Goal: Transaction & Acquisition: Obtain resource

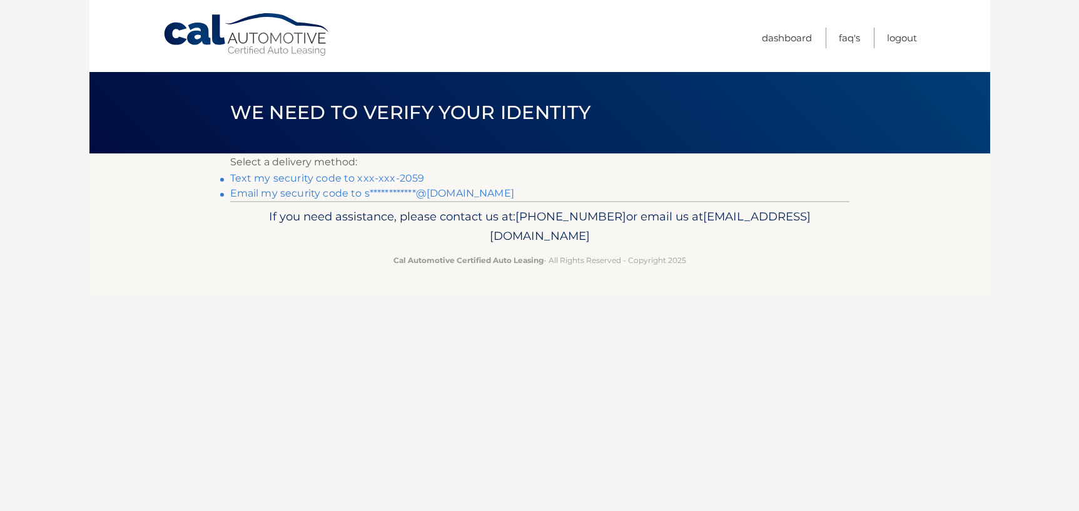
click at [338, 176] on link "Text my security code to xxx-xxx-2059" at bounding box center [327, 178] width 195 height 12
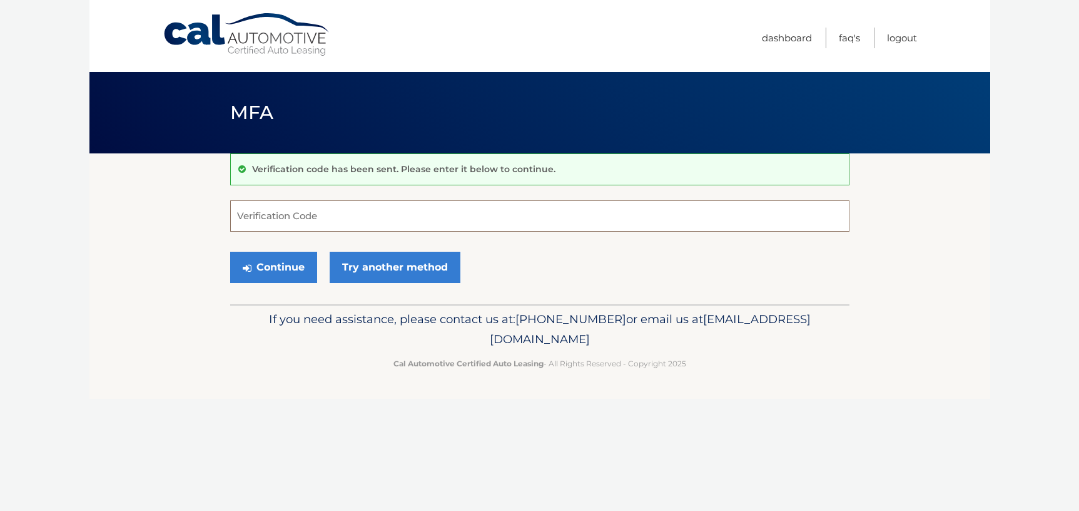
click at [328, 222] on input "Verification Code" at bounding box center [539, 215] width 619 height 31
type input "610244"
click at [230, 252] on button "Continue" at bounding box center [273, 267] width 87 height 31
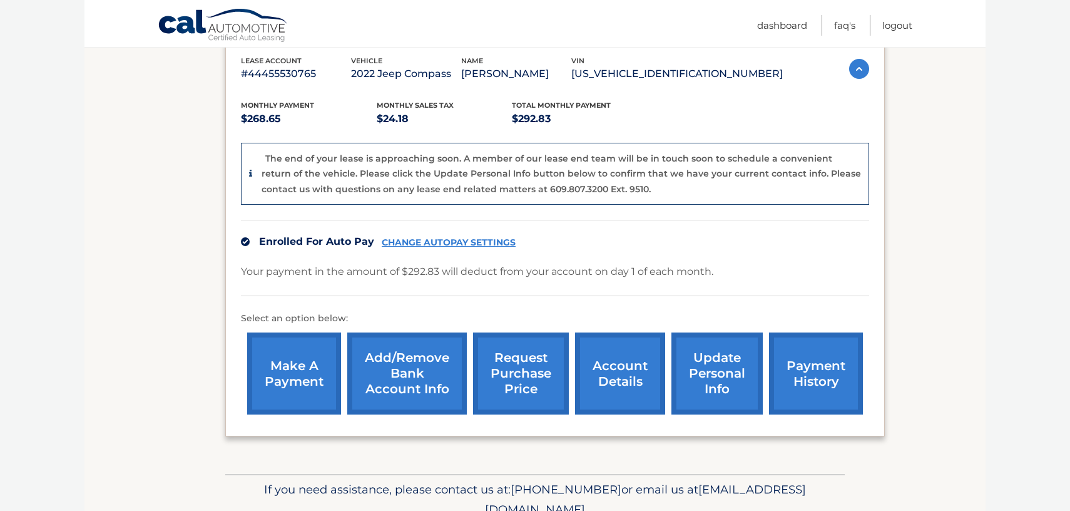
scroll to position [250, 0]
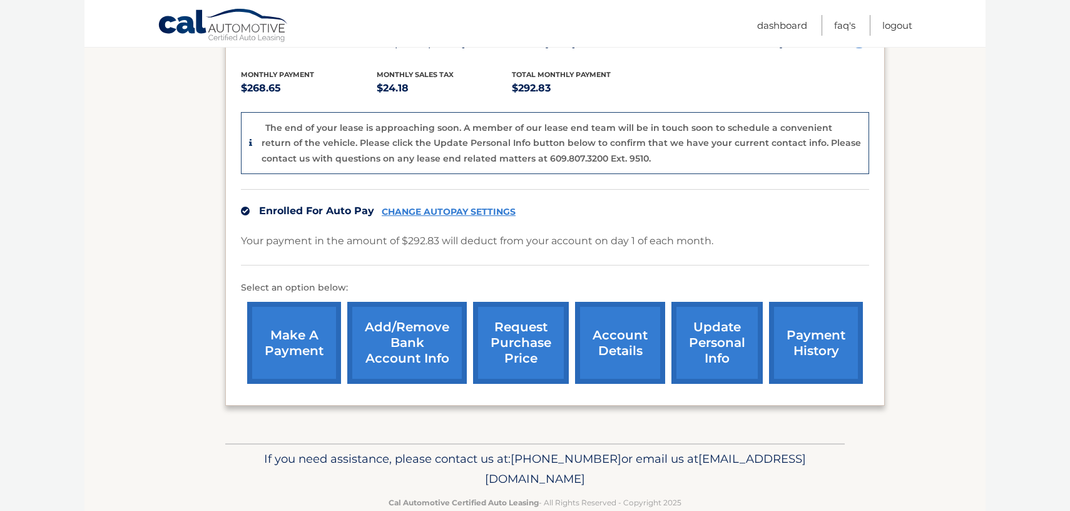
click at [640, 350] on link "account details" at bounding box center [620, 343] width 90 height 82
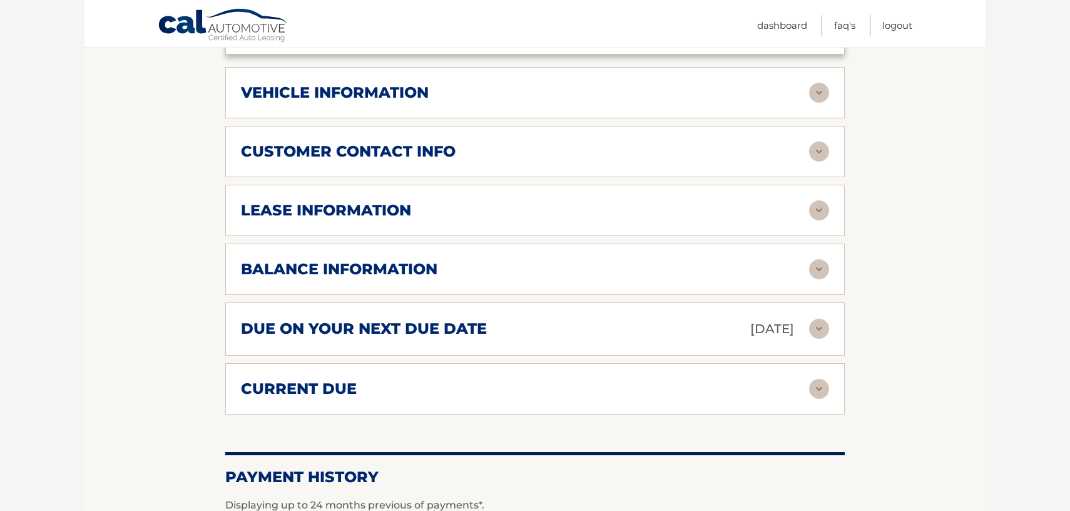
scroll to position [433, 0]
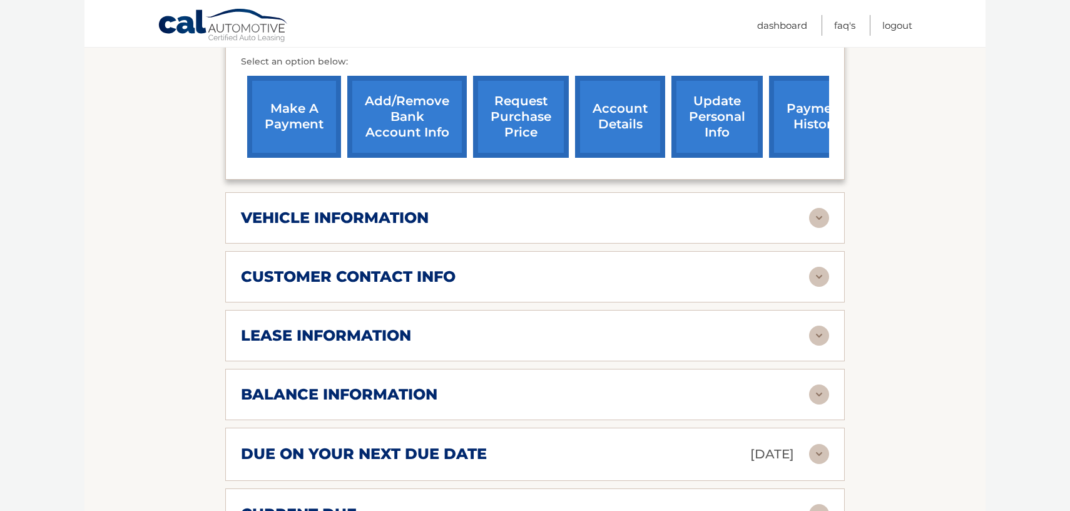
click at [473, 385] on div "balance information" at bounding box center [525, 394] width 568 height 19
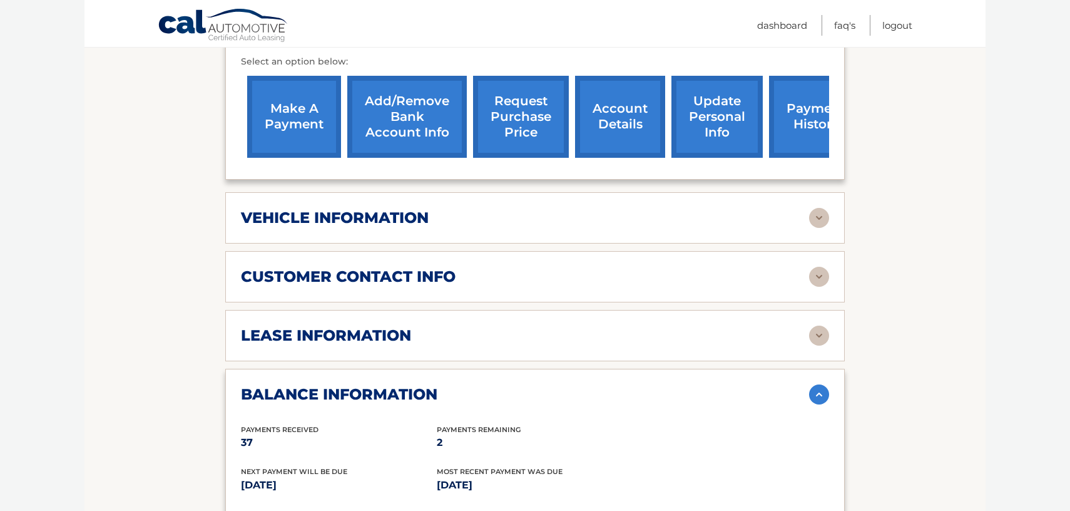
click at [631, 99] on link "account details" at bounding box center [620, 117] width 90 height 82
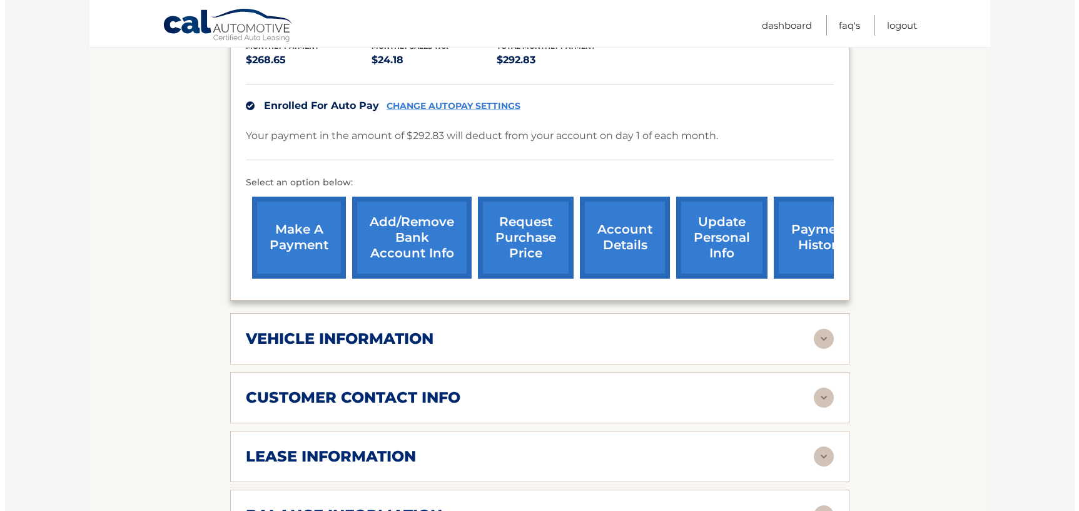
scroll to position [313, 0]
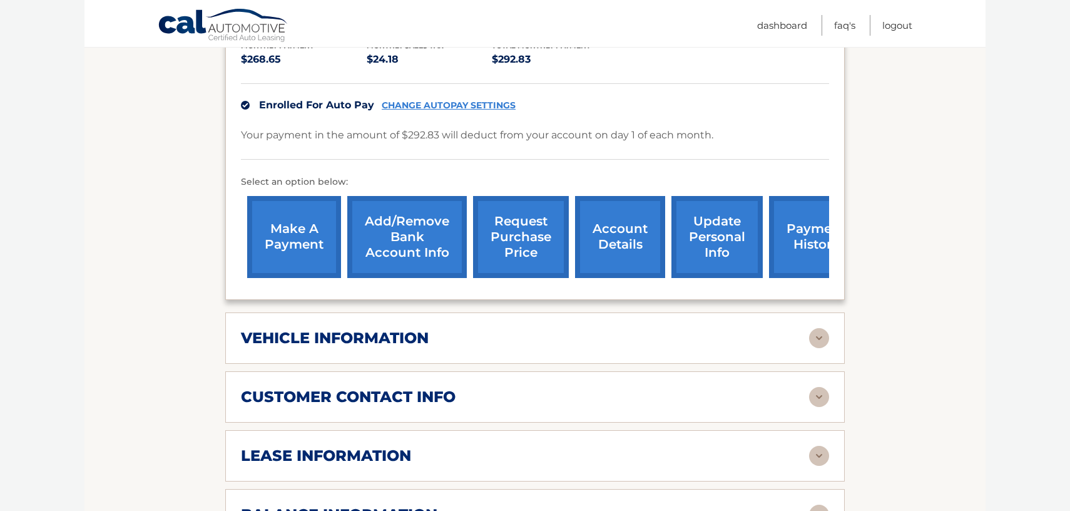
click at [504, 210] on link "request purchase price" at bounding box center [521, 237] width 96 height 82
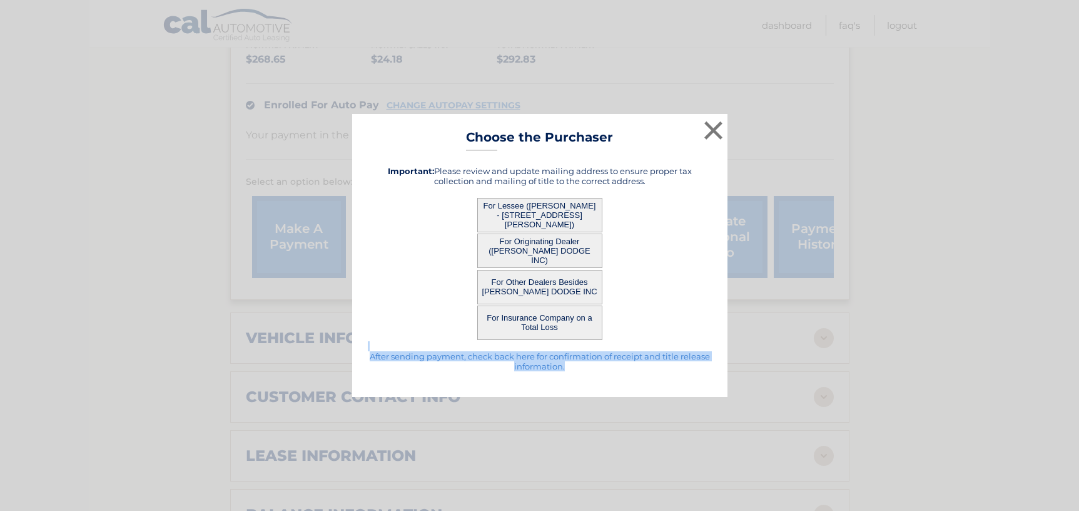
drag, startPoint x: 592, startPoint y: 366, endPoint x: 480, endPoint y: 349, distance: 113.3
click at [480, 349] on div "After sending payment, check back here for confirmation of receipt and title re…" at bounding box center [540, 268] width 344 height 225
click at [474, 362] on h5 "After sending payment, check back here for confirmation of receipt and title re…" at bounding box center [540, 361] width 344 height 20
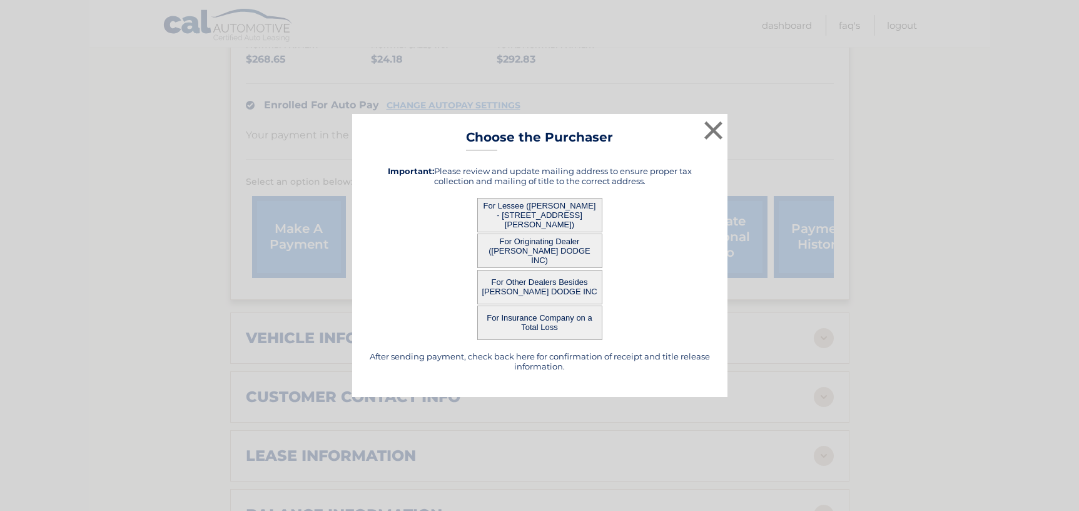
click at [567, 220] on button "For Lessee ([PERSON_NAME] - [STREET_ADDRESS][PERSON_NAME])" at bounding box center [539, 215] width 125 height 34
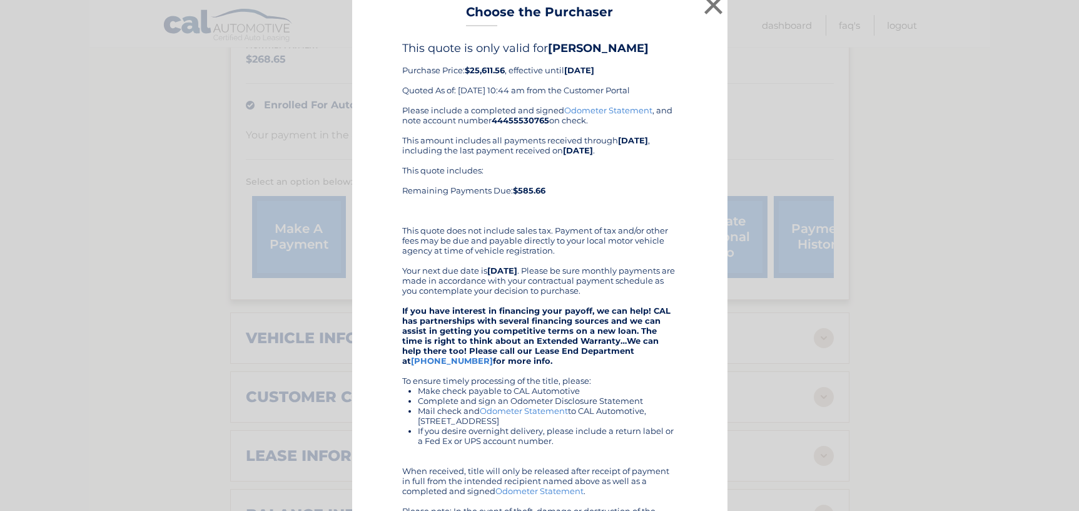
scroll to position [0, 0]
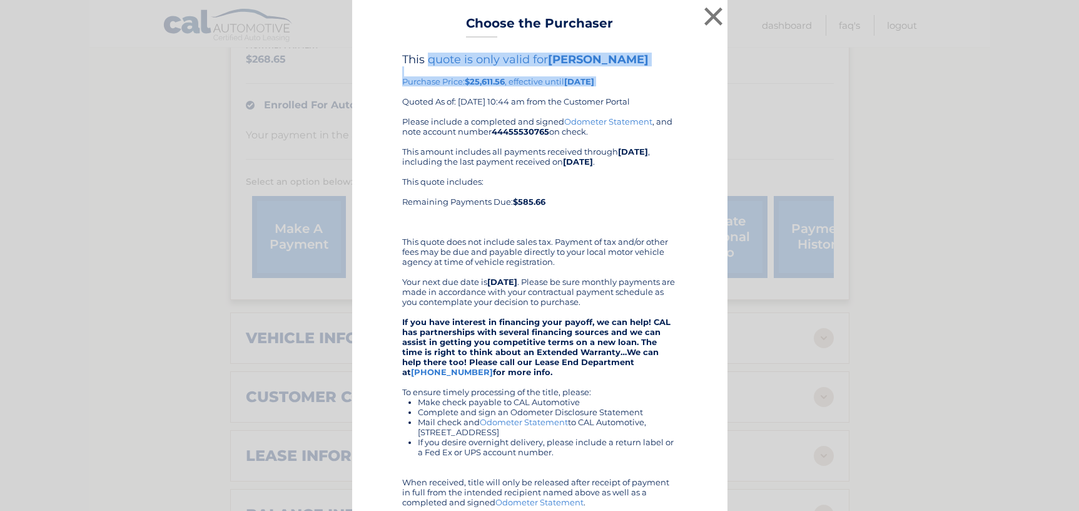
drag, startPoint x: 422, startPoint y: 63, endPoint x: 641, endPoint y: 93, distance: 221.6
click at [641, 93] on div "This quote is only valid for SAMIRA GOURAMA Purchase Price: $25,611.56 , effect…" at bounding box center [539, 85] width 275 height 64
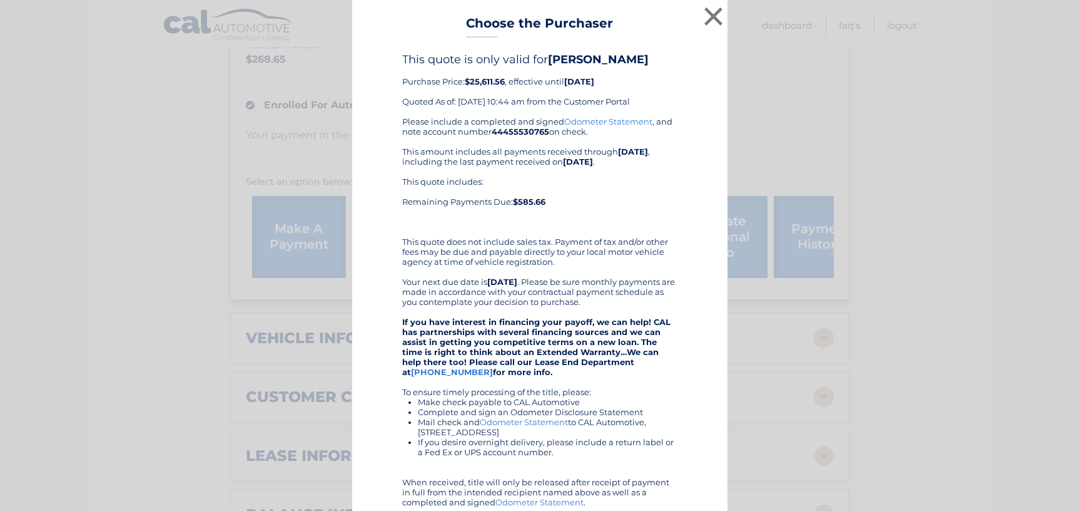
drag, startPoint x: 448, startPoint y: 118, endPoint x: 464, endPoint y: 122, distance: 16.7
click at [464, 122] on div "Please include a completed and signed Odometer Statement , and note account num…" at bounding box center [539, 336] width 275 height 440
drag, startPoint x: 463, startPoint y: 153, endPoint x: 481, endPoint y: 159, distance: 19.2
click at [481, 159] on div "Please include a completed and signed Odometer Statement , and note account num…" at bounding box center [539, 336] width 275 height 440
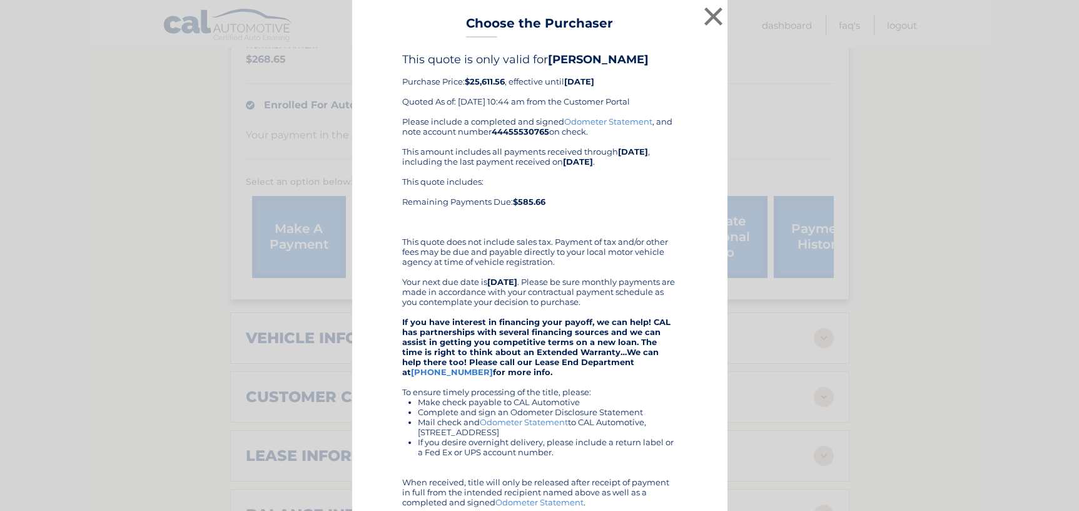
click at [481, 159] on div "Please include a completed and signed Odometer Statement , and note account num…" at bounding box center [539, 336] width 275 height 440
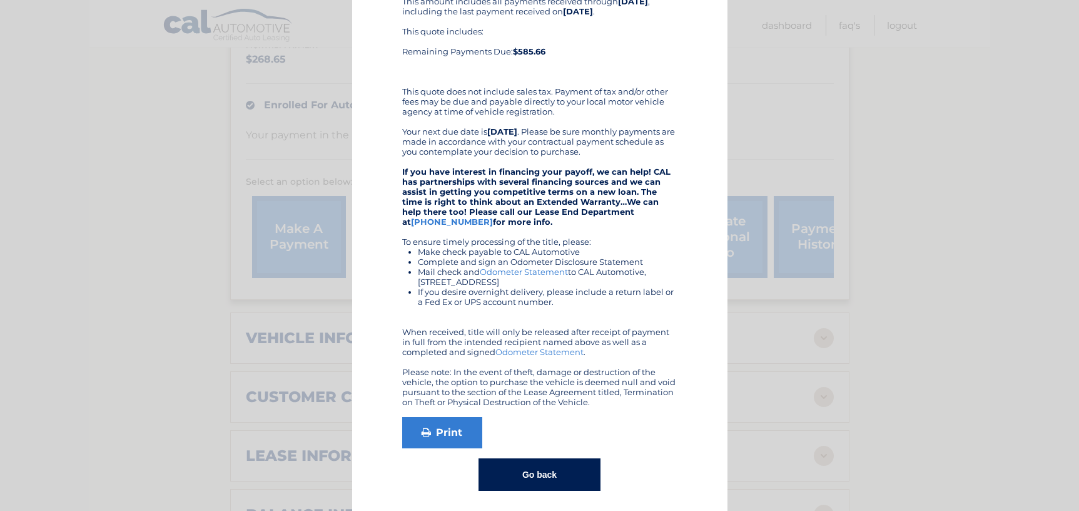
scroll to position [156, 0]
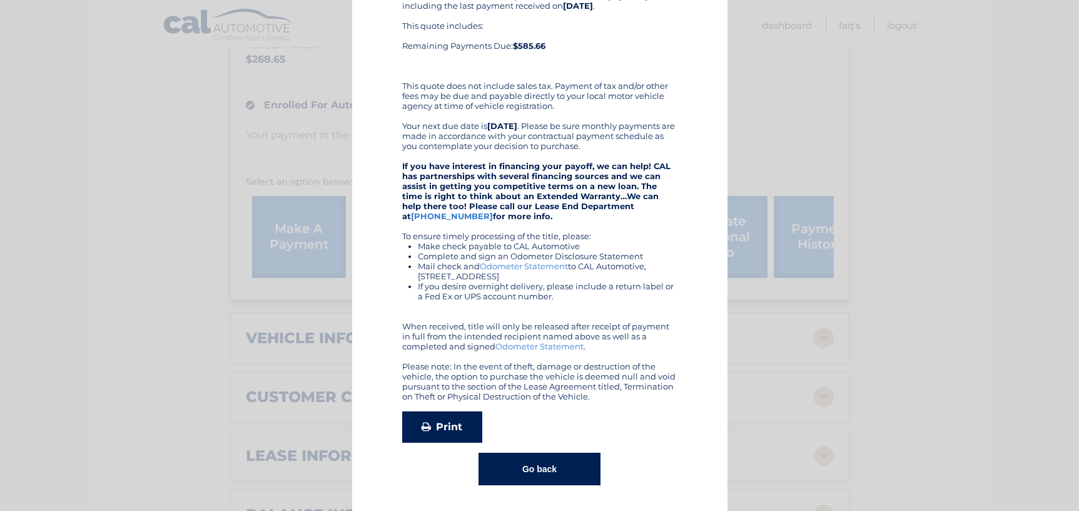
click at [427, 423] on link "Print" at bounding box center [442, 426] width 80 height 31
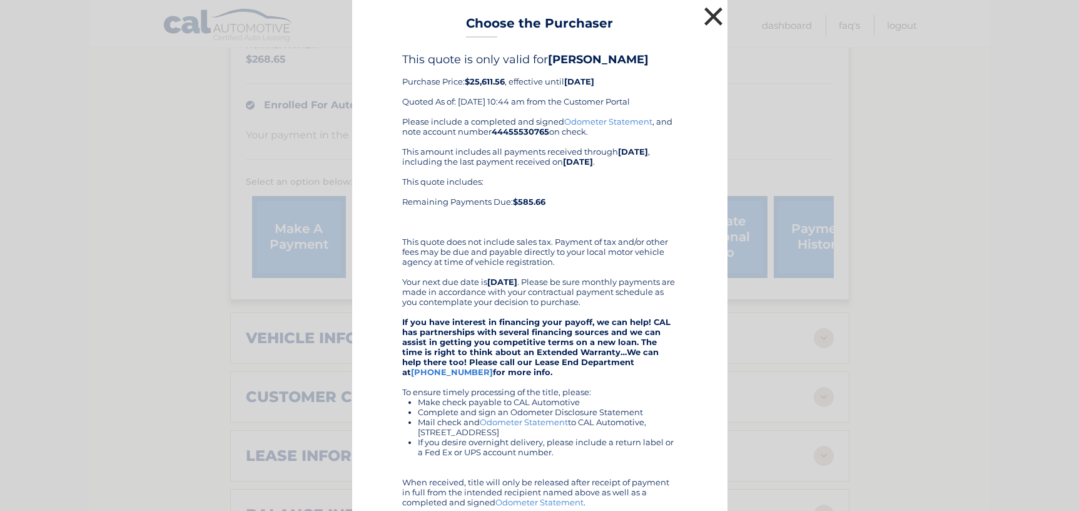
click at [706, 16] on button "×" at bounding box center [713, 16] width 25 height 25
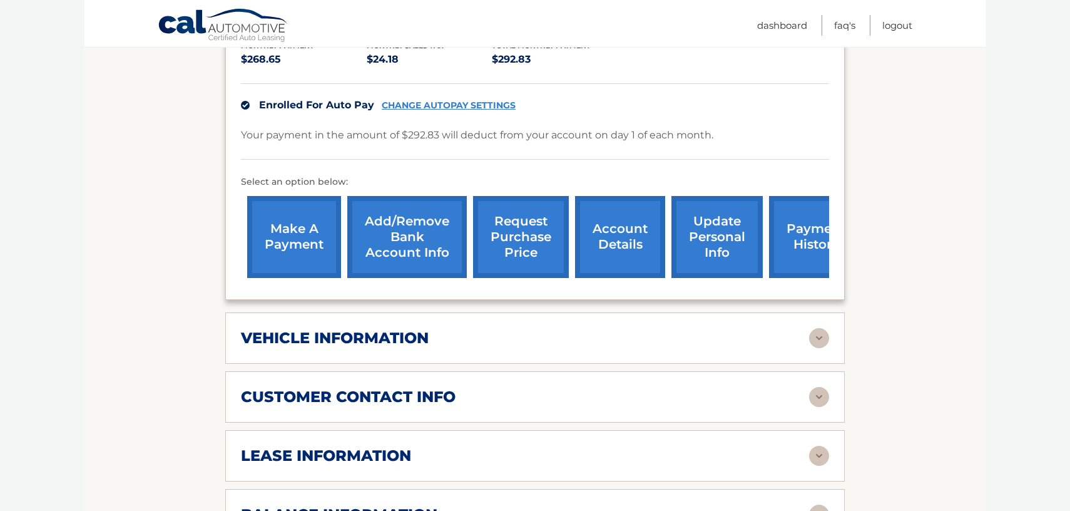
click at [510, 225] on link "request purchase price" at bounding box center [521, 237] width 96 height 82
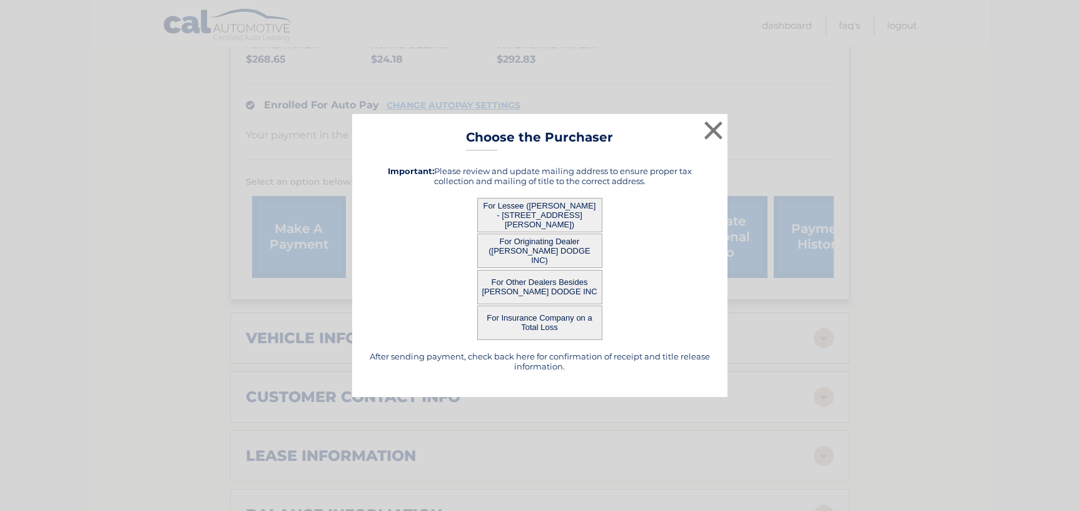
click at [542, 250] on button "For Originating Dealer ([PERSON_NAME] DODGE INC)" at bounding box center [539, 250] width 125 height 34
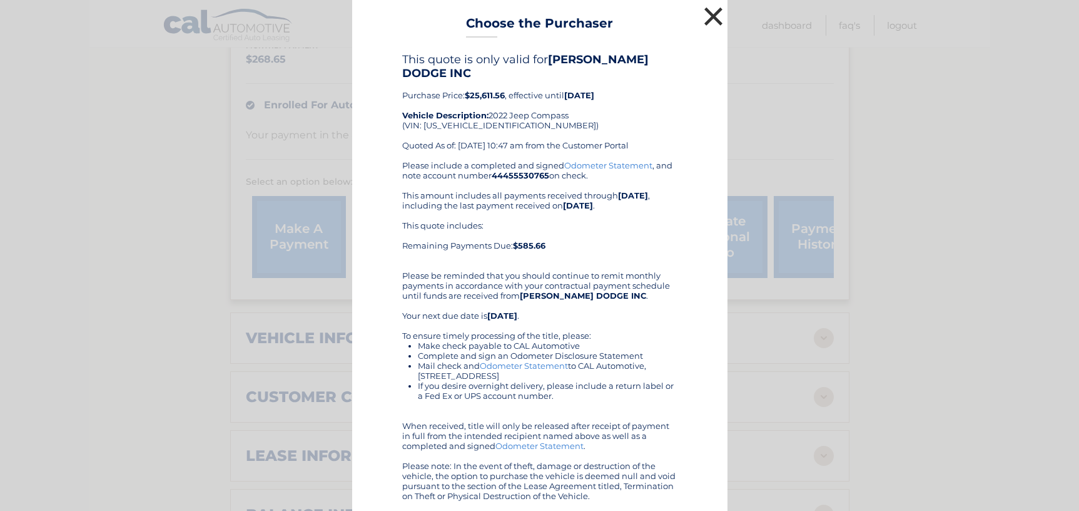
click at [708, 16] on button "×" at bounding box center [713, 16] width 25 height 25
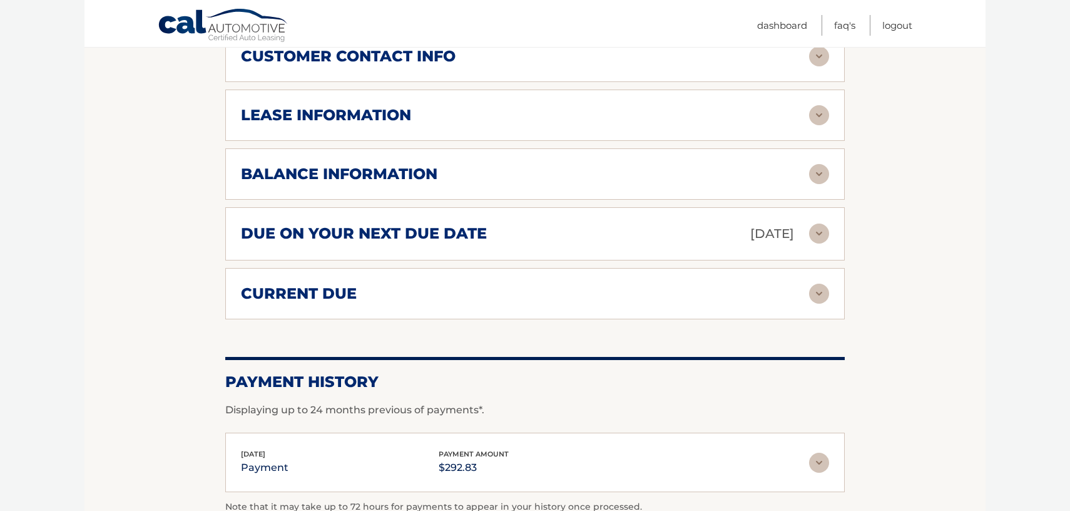
scroll to position [688, 0]
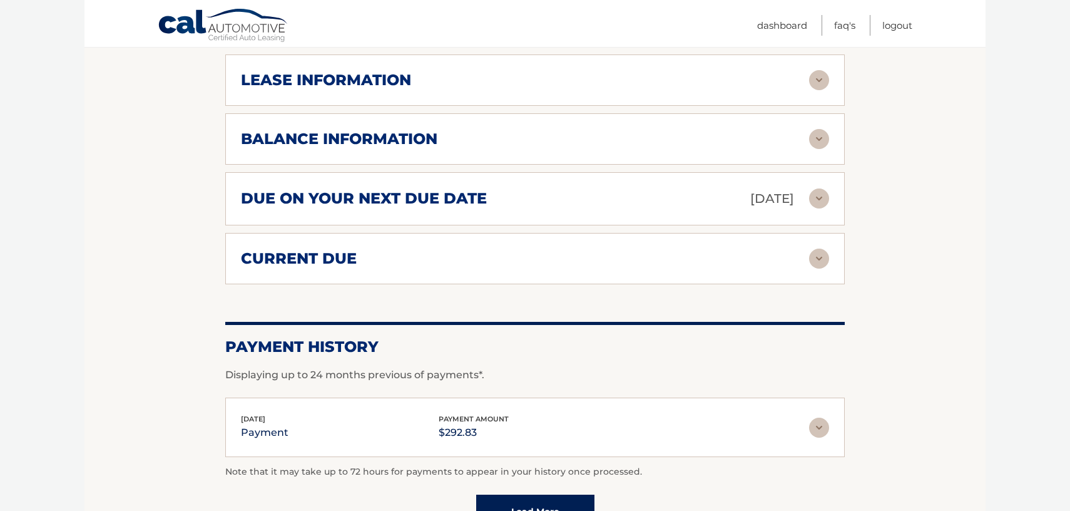
click at [806, 130] on div "balance information" at bounding box center [525, 139] width 568 height 19
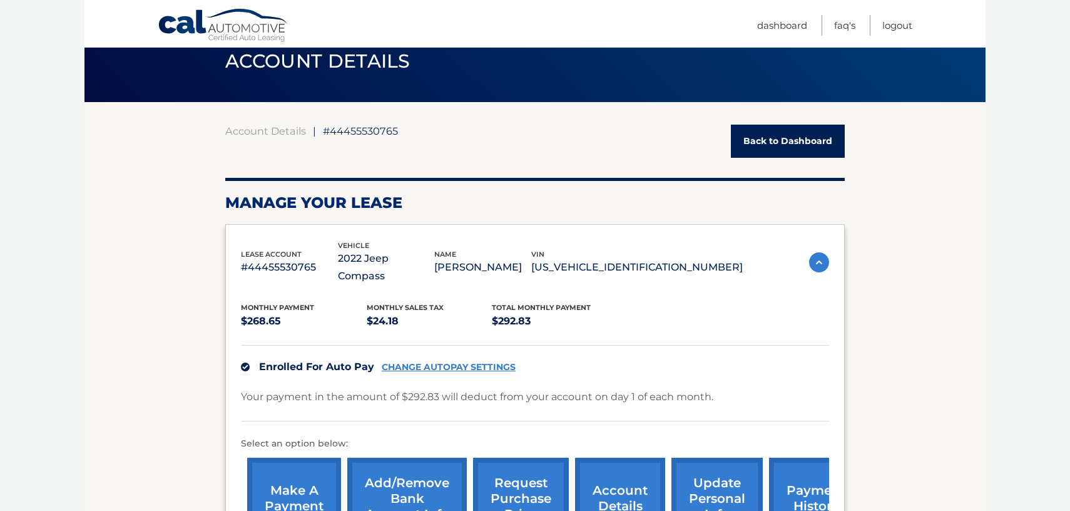
scroll to position [0, 0]
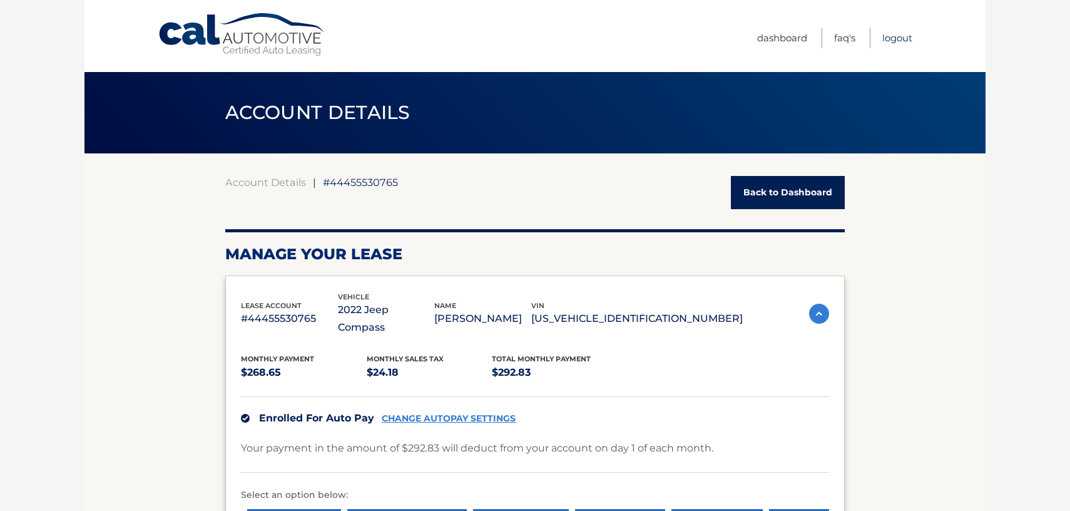
click at [886, 39] on link "Logout" at bounding box center [897, 38] width 30 height 21
